Goal: Transaction & Acquisition: Purchase product/service

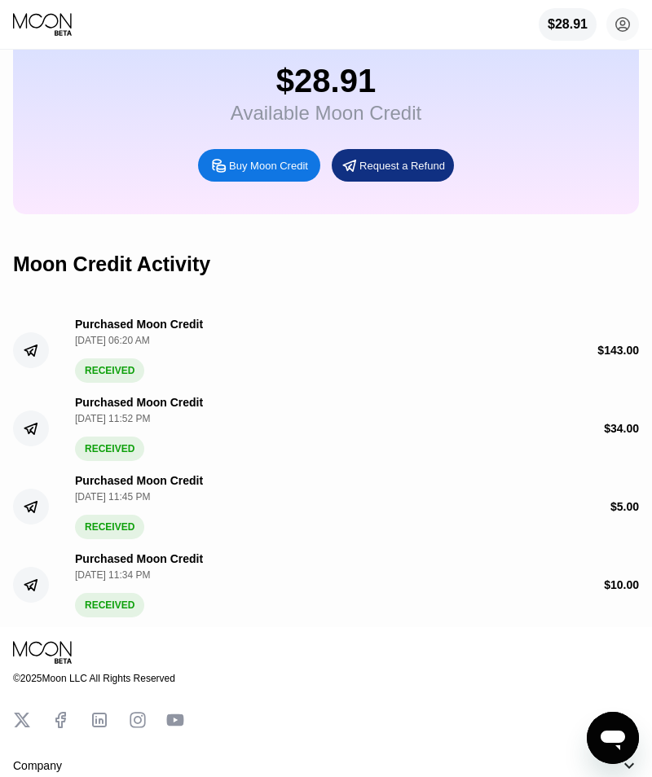
scroll to position [151, 0]
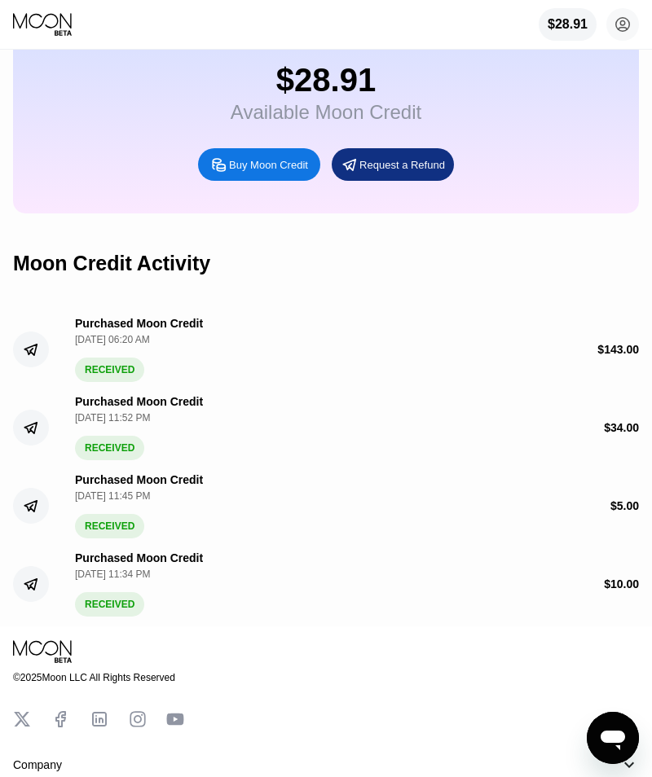
click at [344, 101] on div "$28.91 Available Moon Credit" at bounding box center [326, 93] width 191 height 62
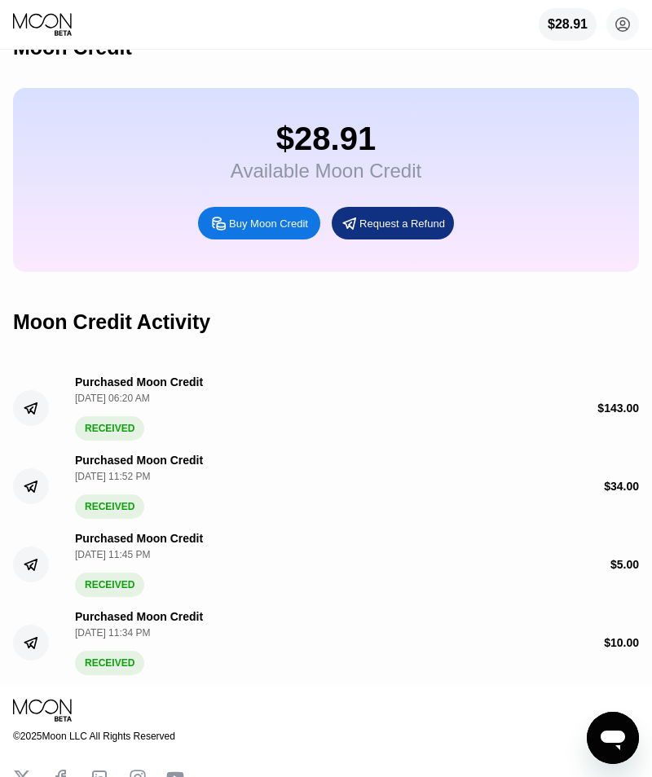
scroll to position [0, 0]
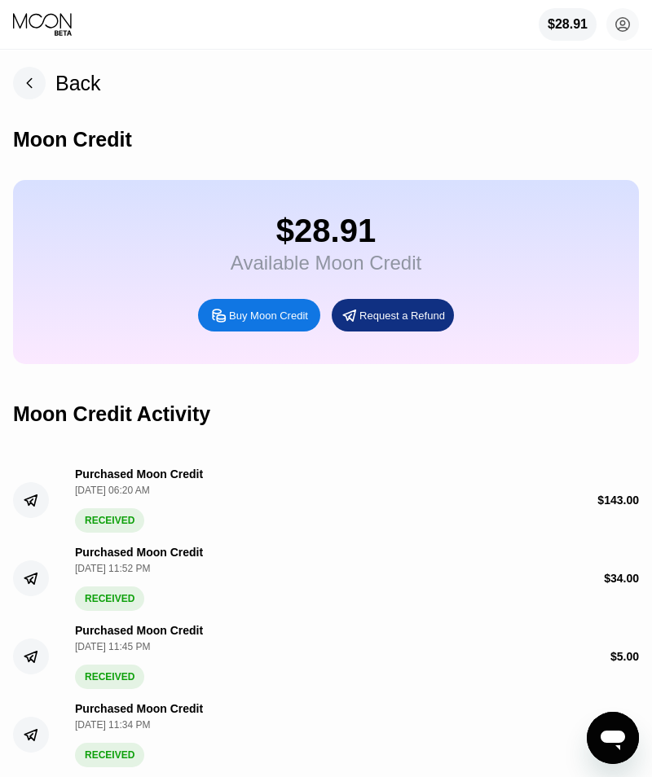
click at [572, 29] on div "$28.91" at bounding box center [568, 24] width 40 height 15
click at [631, 24] on circle at bounding box center [622, 24] width 33 height 33
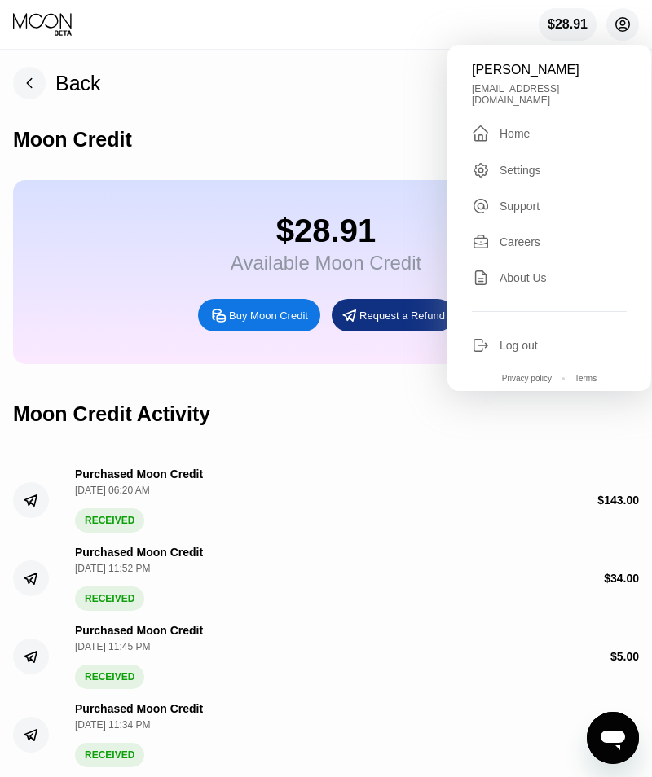
click at [536, 127] on div " Home" at bounding box center [549, 134] width 155 height 20
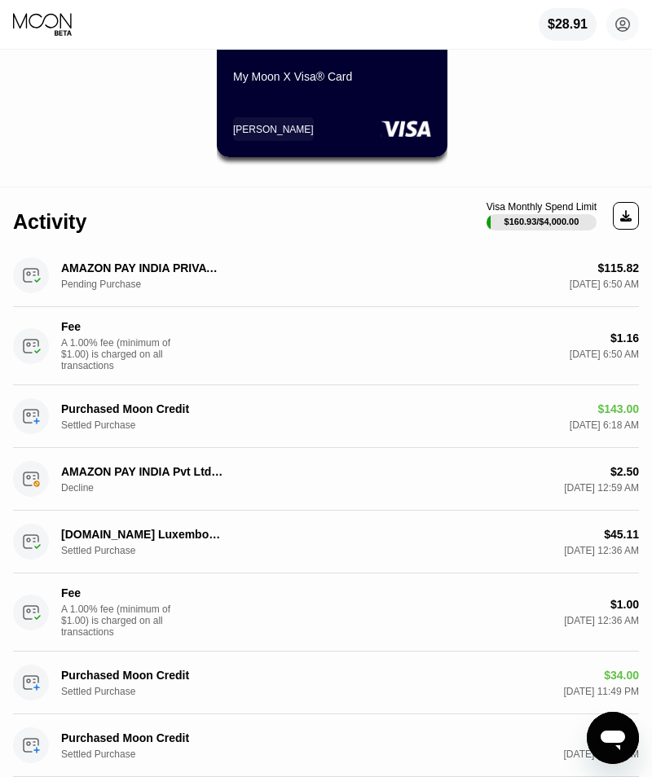
scroll to position [162, 0]
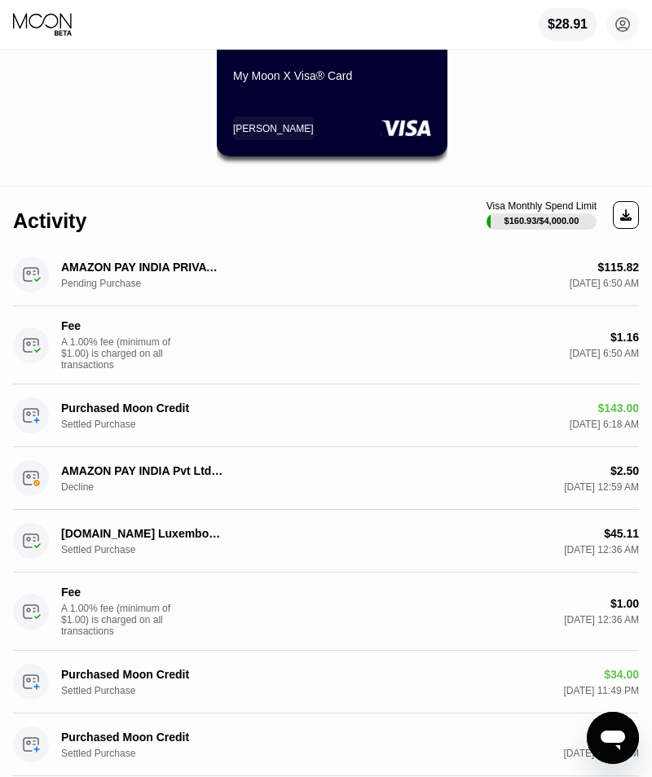
click at [108, 284] on div "Pending Purchase" at bounding box center [101, 283] width 81 height 11
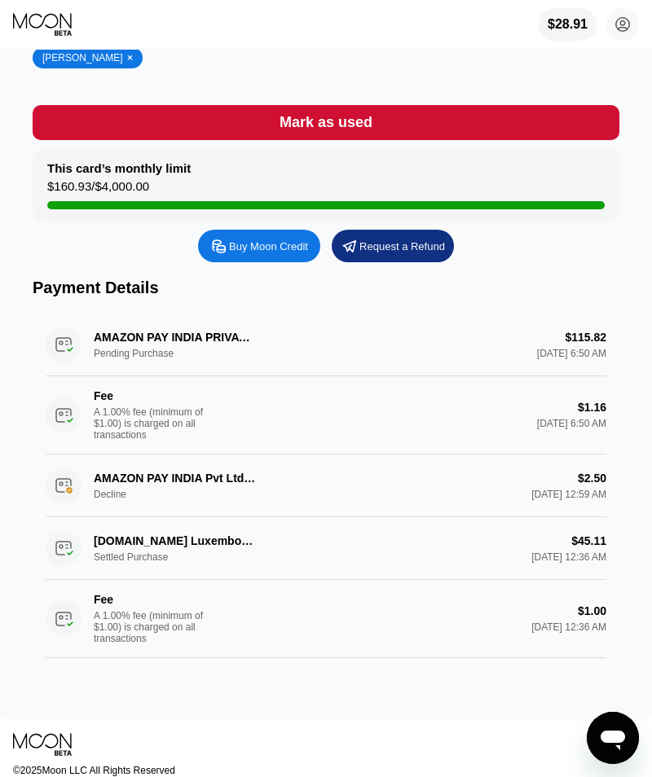
scroll to position [280, 0]
click at [129, 355] on div "AMAZON PAY INDIA PRIVATE 1246624801 IN Pending Purchase $115.82 Sep 22, 2025 6:…" at bounding box center [326, 384] width 561 height 141
click at [588, 350] on div "AMAZON PAY INDIA PRIVATE 1246624801 IN Pending Purchase $115.82 Sep 22, 2025 6:…" at bounding box center [326, 384] width 561 height 141
click at [200, 347] on div "AMAZON PAY INDIA PRIVATE 1246624801 IN Pending Purchase $115.82 Sep 22, 2025 6:…" at bounding box center [326, 384] width 561 height 141
click at [72, 352] on div "AMAZON PAY INDIA PRIVATE 1246624801 IN Pending Purchase $115.82 Sep 22, 2025 6:…" at bounding box center [326, 384] width 561 height 141
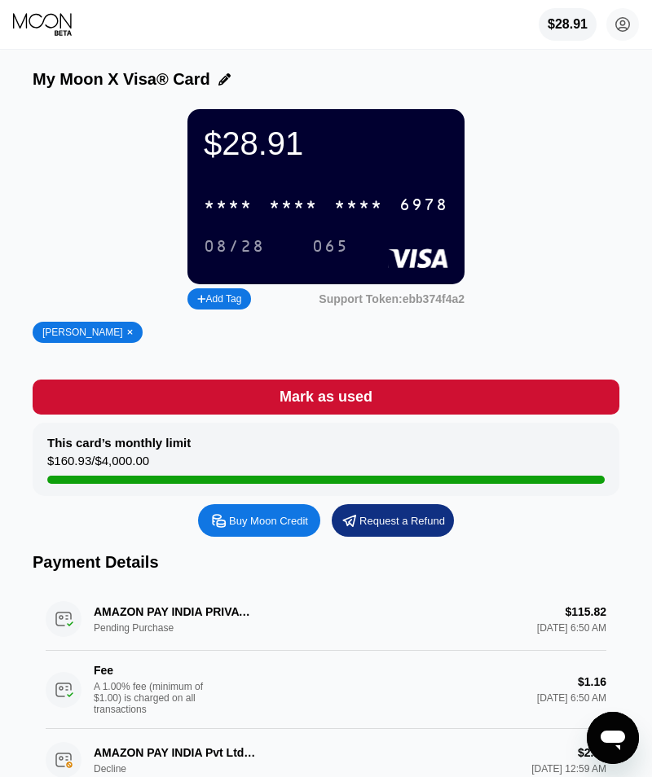
scroll to position [0, 0]
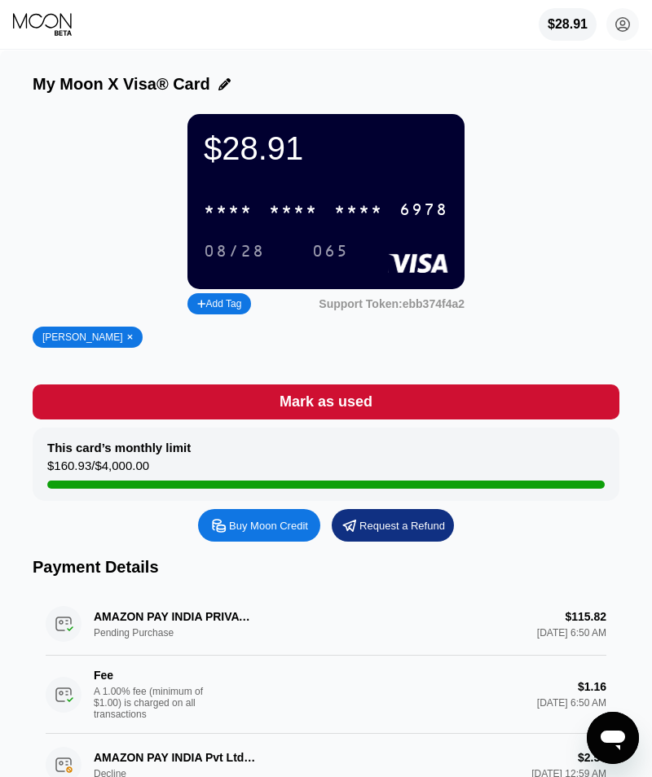
click at [288, 536] on div "Buy Moon Credit" at bounding box center [259, 525] width 122 height 33
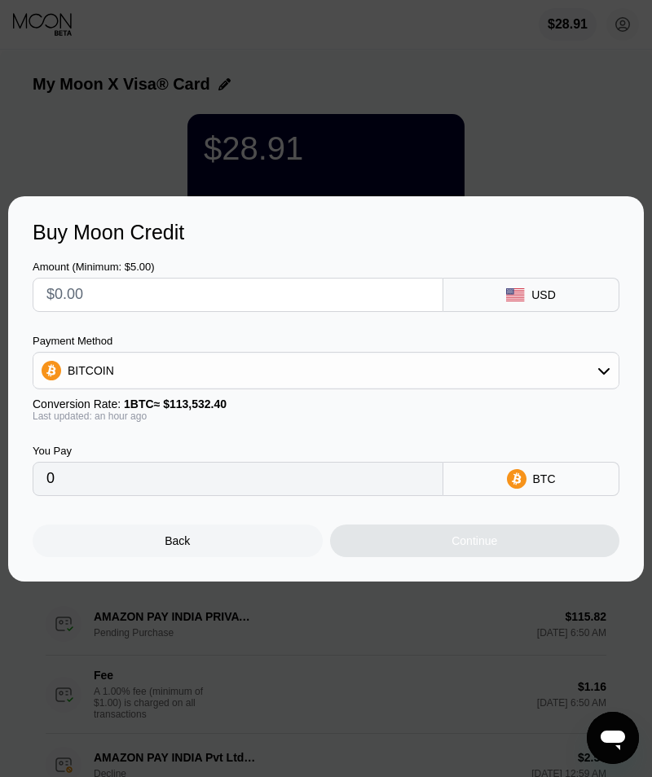
click at [91, 301] on input "text" at bounding box center [237, 295] width 383 height 33
click at [280, 296] on input "text" at bounding box center [237, 295] width 383 height 33
click at [280, 292] on input "text" at bounding box center [237, 295] width 383 height 33
type input "$1"
type input "0.00000883"
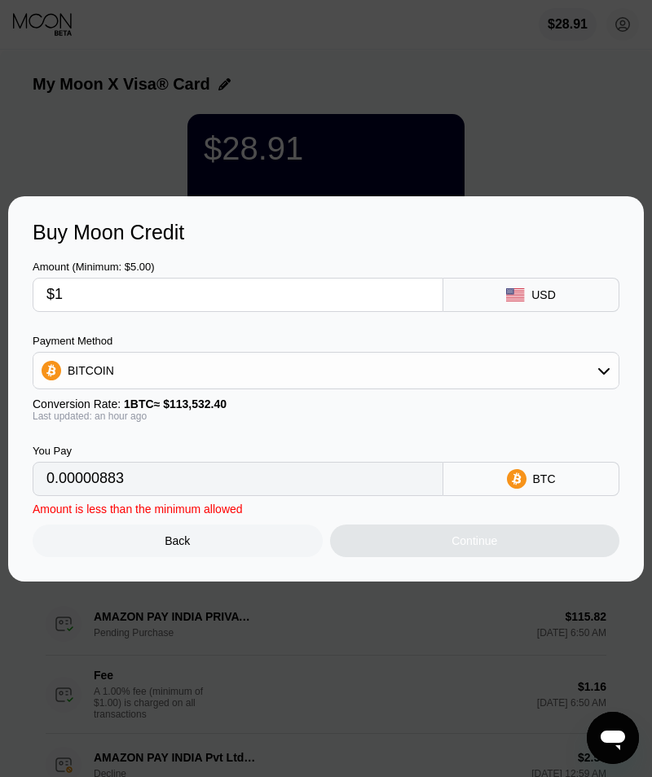
type input "$10"
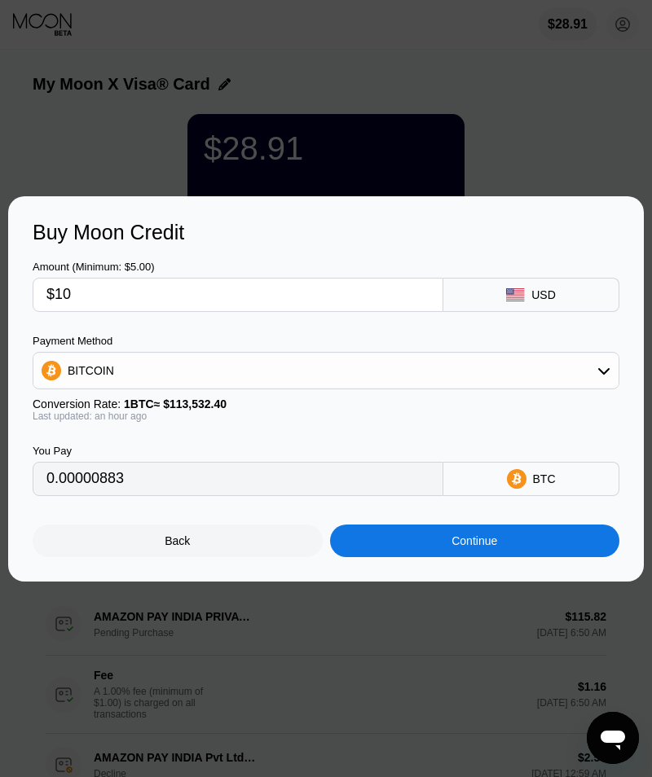
type input "0.00008828"
type input "$10"
click at [588, 381] on div "BITCOIN" at bounding box center [325, 371] width 585 height 33
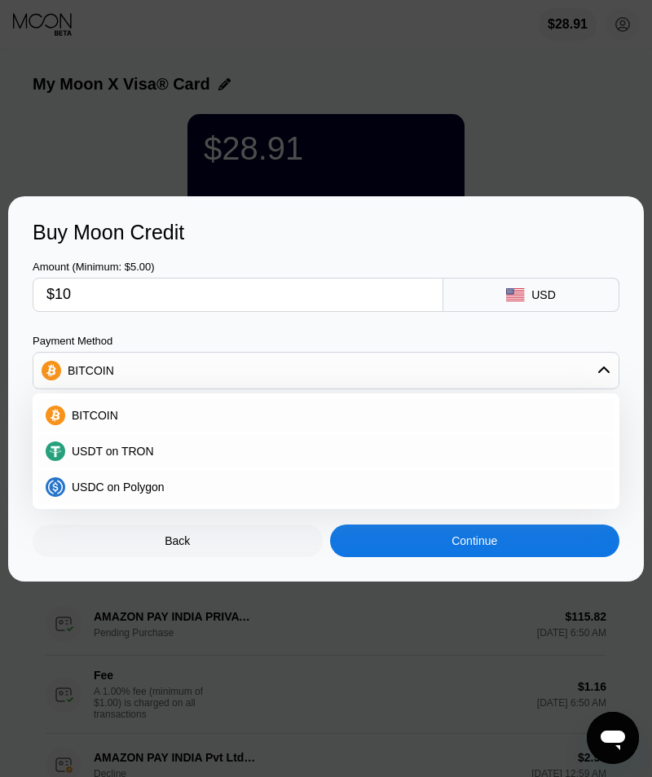
click at [82, 478] on div "USDC on Polygon" at bounding box center [325, 487] width 577 height 33
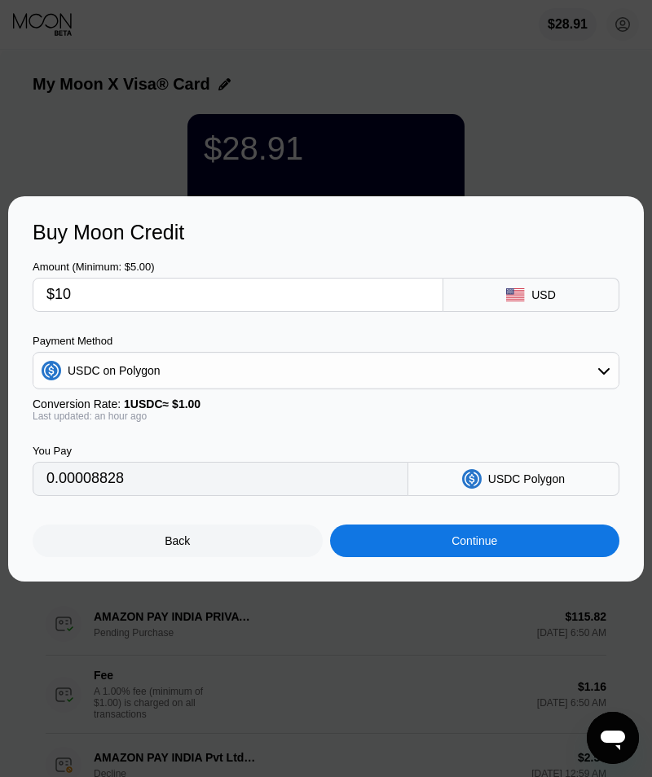
type input "10.00000000"
click at [507, 543] on div "Continue" at bounding box center [475, 541] width 290 height 33
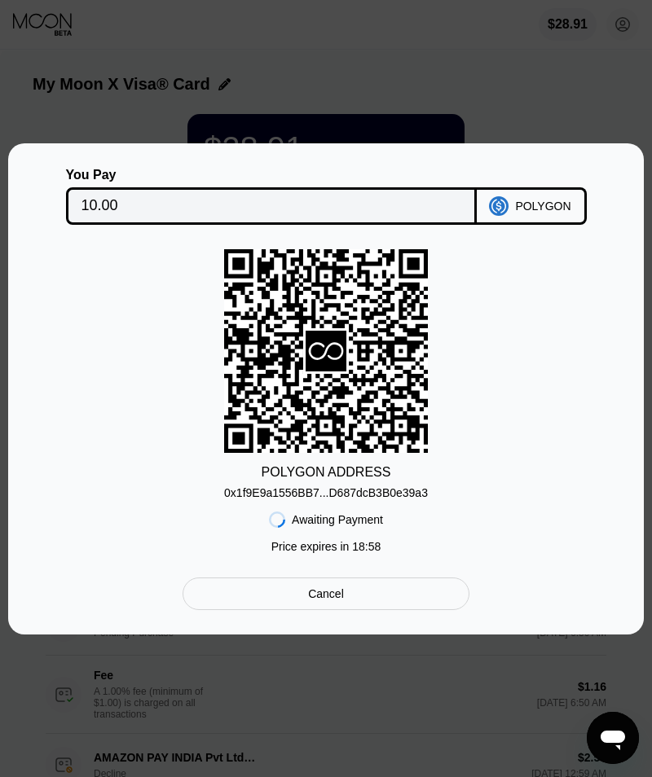
click at [389, 489] on div "0x1f9E9a1556BB7...D687dcB3B0e39a3" at bounding box center [326, 493] width 204 height 13
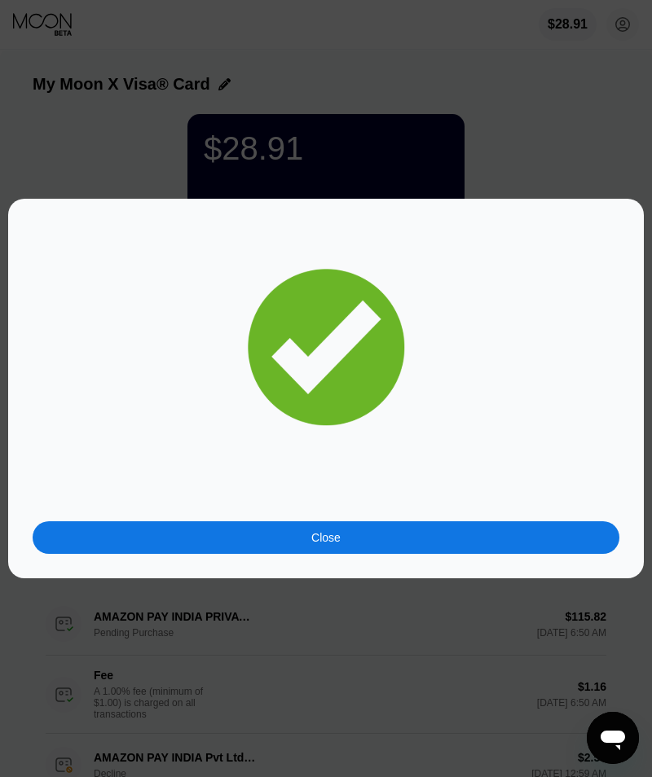
click at [409, 532] on div "Close" at bounding box center [326, 538] width 587 height 33
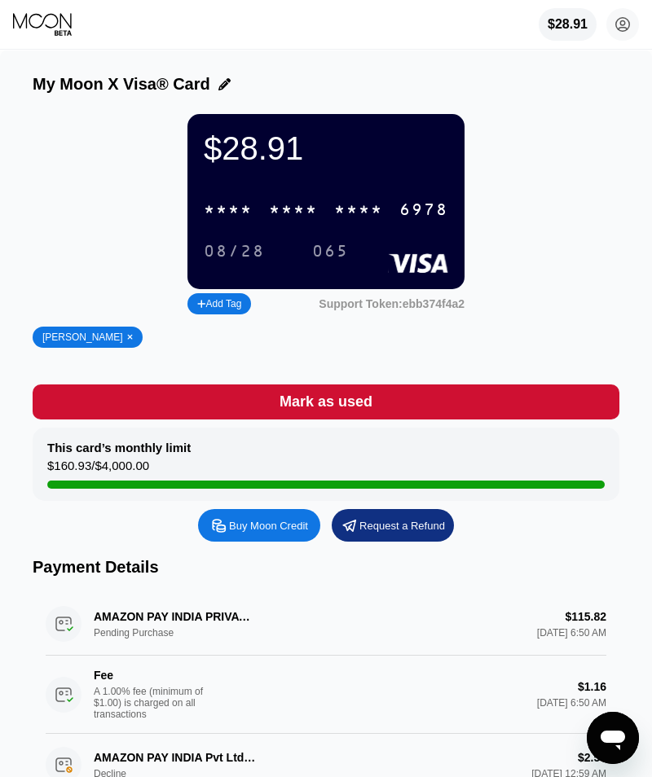
click at [616, 31] on circle at bounding box center [622, 24] width 33 height 33
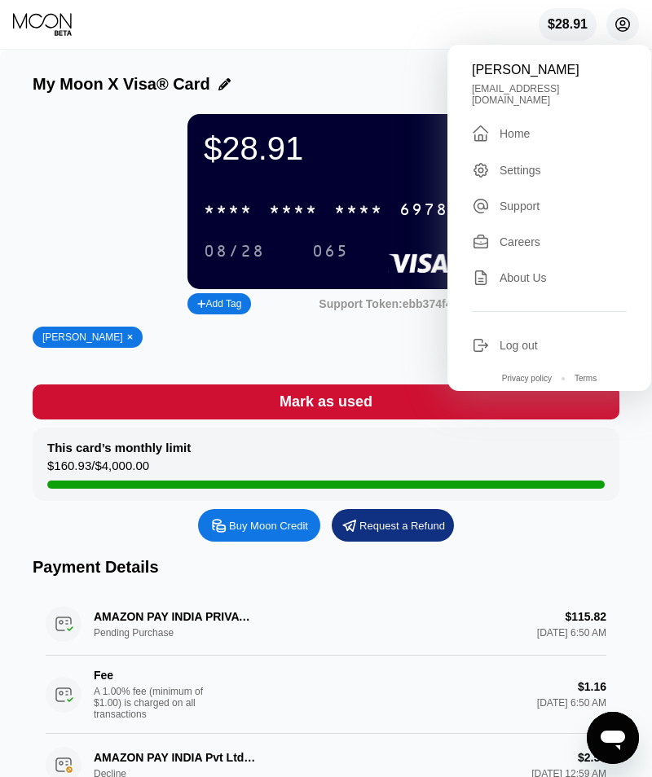
click at [527, 127] on div "Home" at bounding box center [515, 133] width 30 height 13
